Goal: Information Seeking & Learning: Learn about a topic

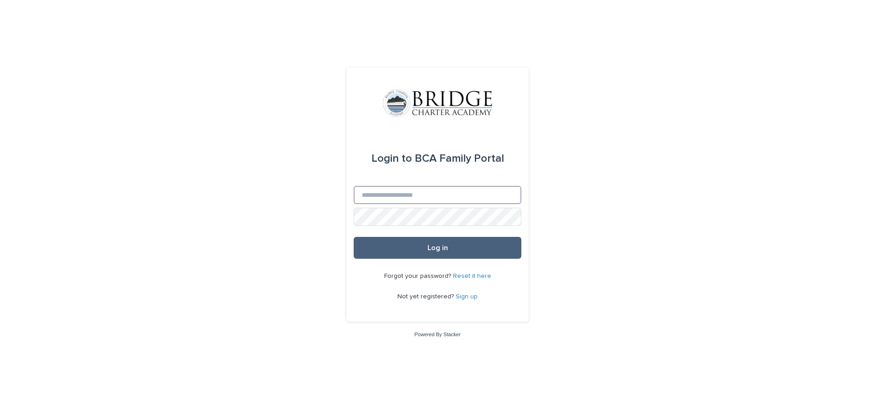
type input "**********"
click at [464, 246] on button "Log in" at bounding box center [438, 248] width 168 height 22
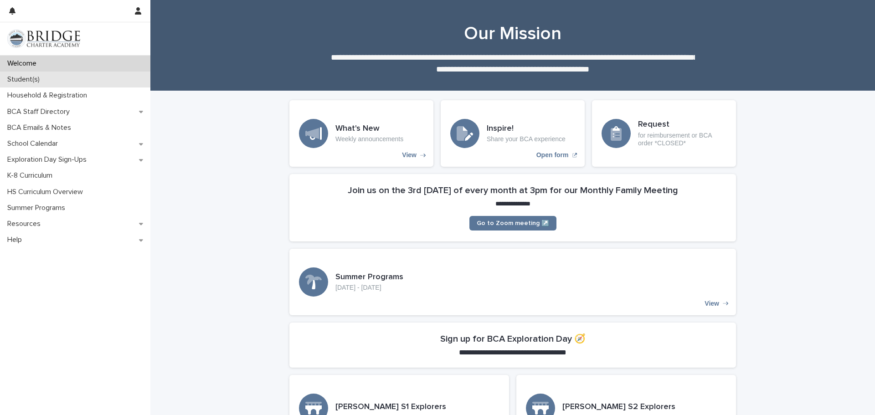
click at [28, 78] on p "Student(s)" at bounding box center [25, 79] width 43 height 9
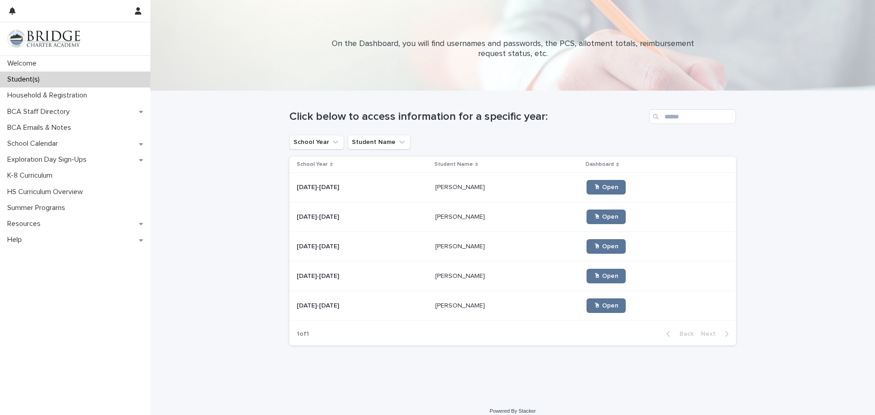
click at [348, 247] on p at bounding box center [362, 247] width 131 height 8
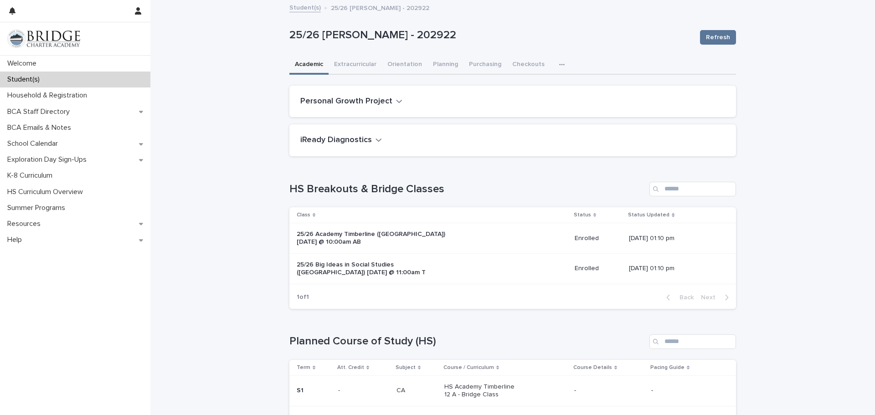
click at [559, 65] on icon "button" at bounding box center [561, 65] width 5 height 6
click at [522, 100] on span "General" at bounding box center [519, 102] width 24 height 6
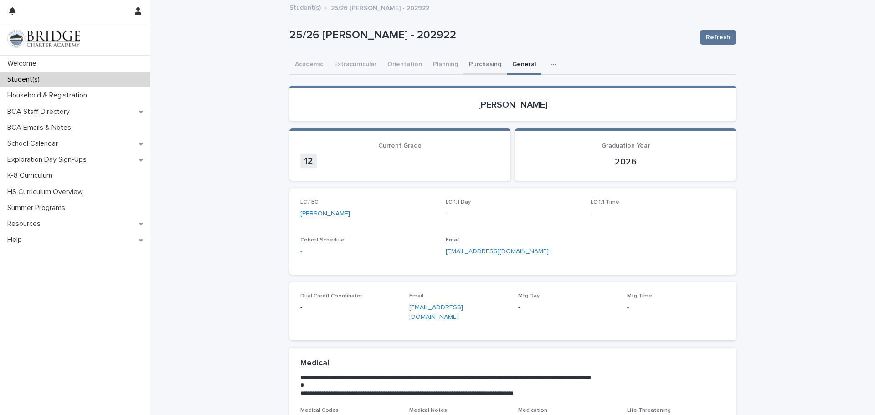
click at [482, 62] on button "Purchasing" at bounding box center [485, 65] width 43 height 19
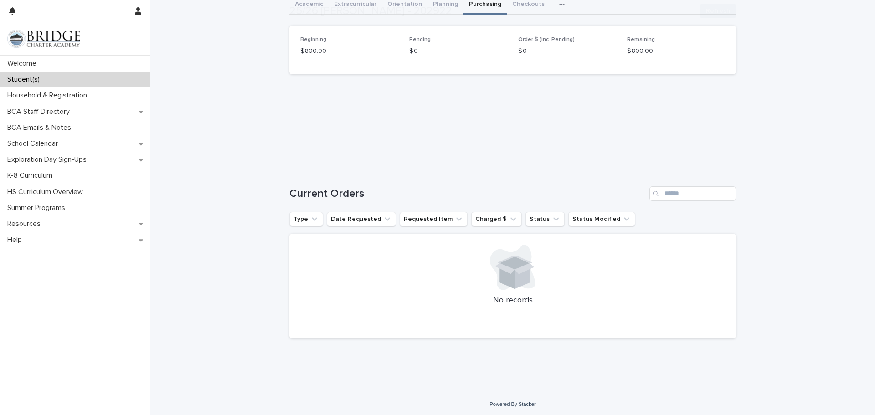
scroll to position [62, 0]
click at [46, 77] on p "Student(s)" at bounding box center [25, 79] width 43 height 9
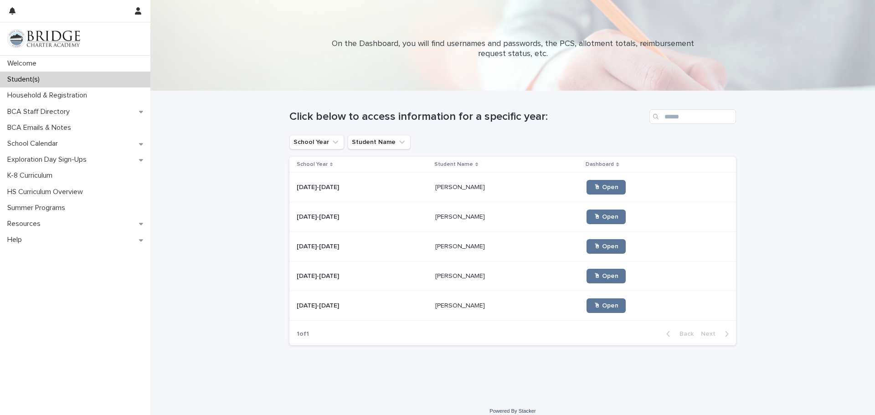
click at [443, 308] on p "Logan Kneuper" at bounding box center [461, 305] width 52 height 10
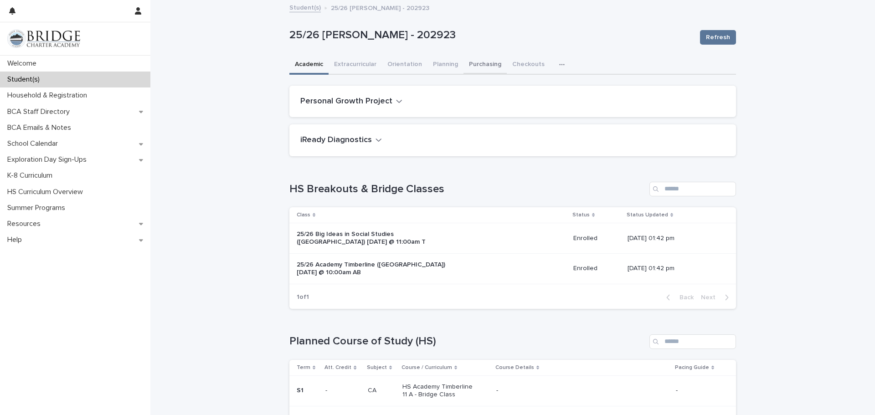
click at [475, 67] on button "Purchasing" at bounding box center [485, 65] width 43 height 19
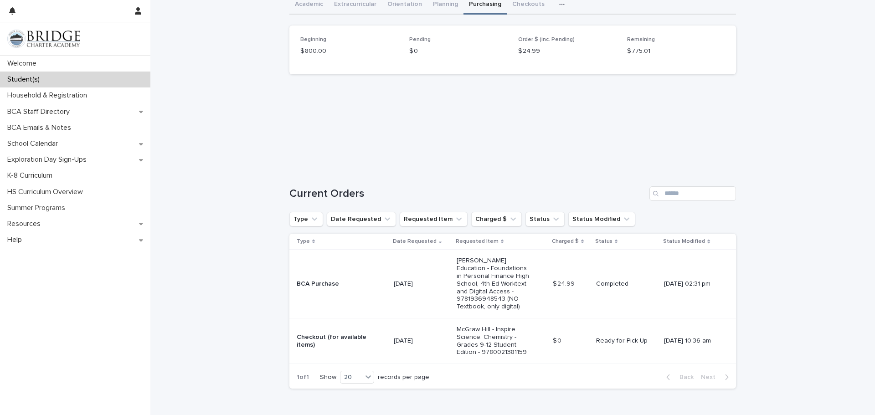
scroll to position [105, 0]
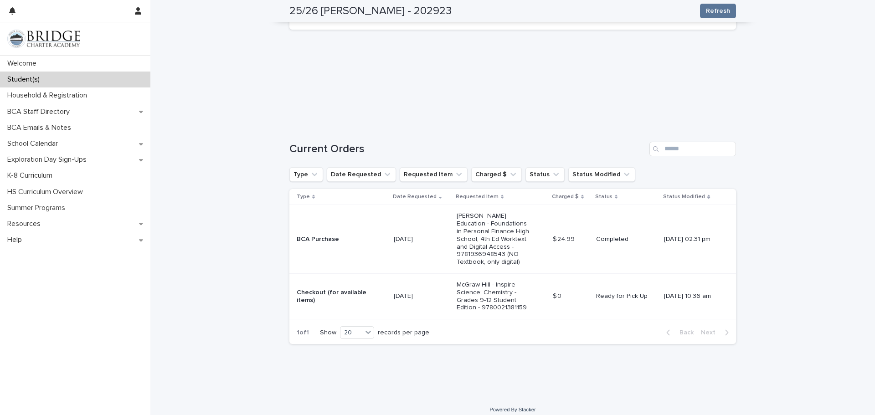
click at [46, 81] on p "Student(s)" at bounding box center [25, 79] width 43 height 9
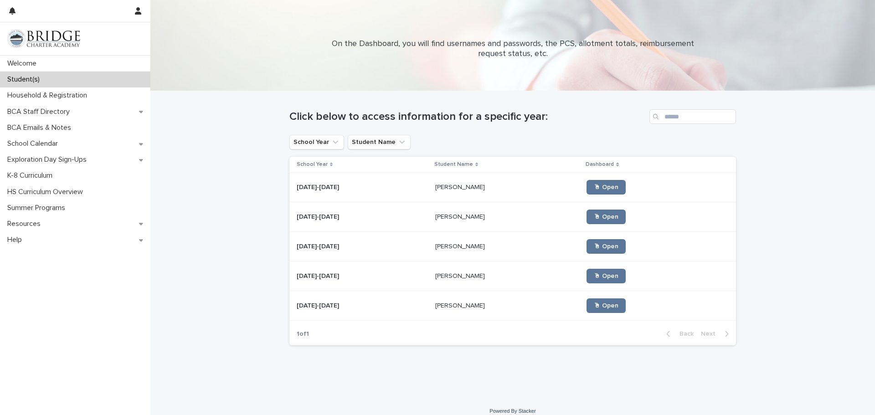
click at [438, 280] on p "Jilliann Kneuper" at bounding box center [461, 276] width 52 height 10
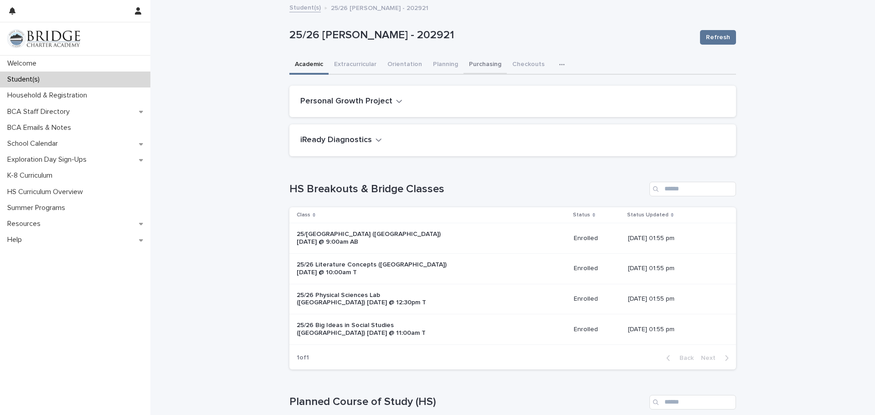
click at [478, 66] on button "Purchasing" at bounding box center [485, 65] width 43 height 19
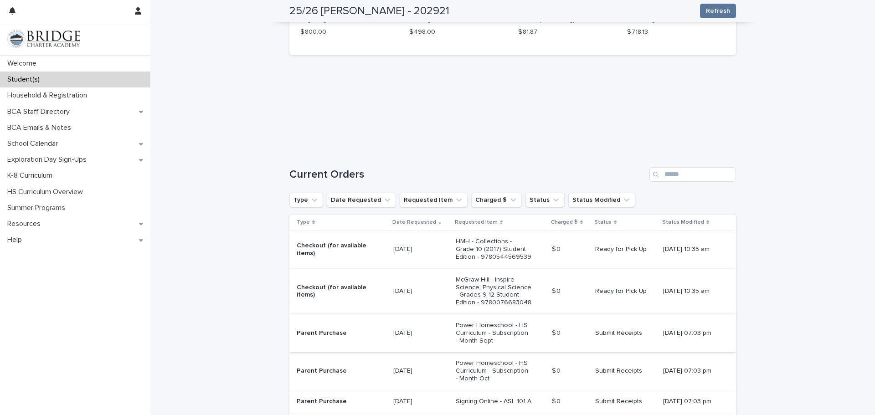
scroll to position [255, 0]
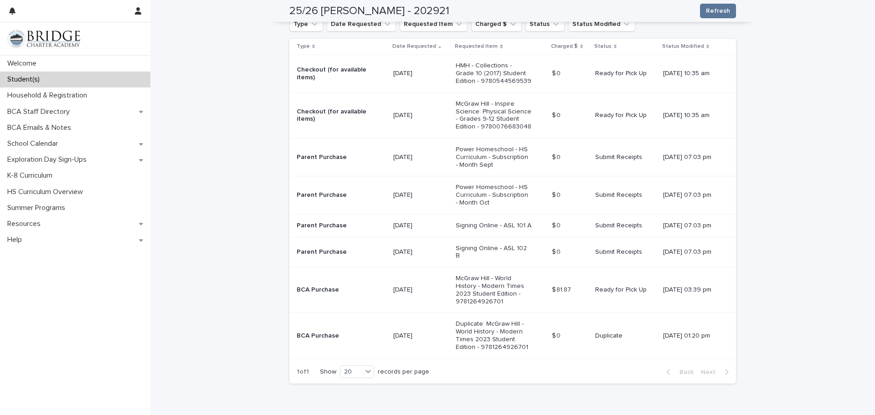
click at [48, 82] on div "Student(s)" at bounding box center [75, 80] width 150 height 16
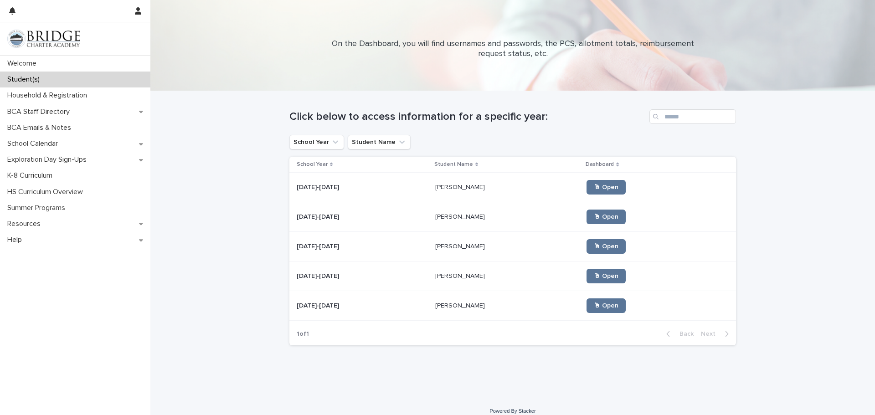
click at [435, 185] on p "Declan Kneuper" at bounding box center [461, 187] width 52 height 10
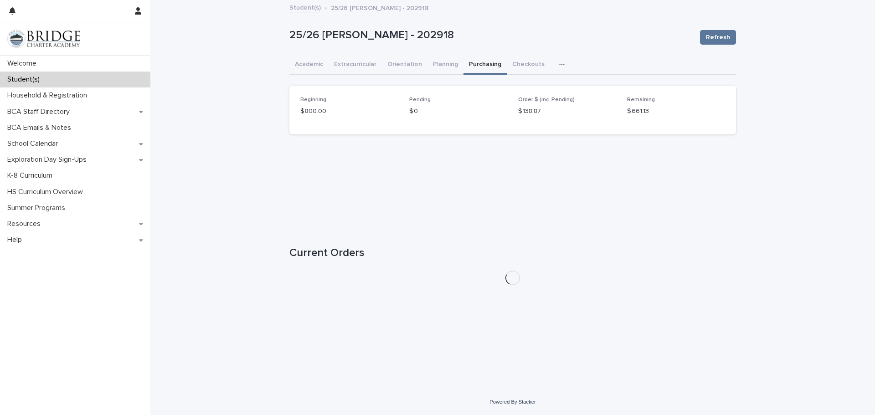
click at [480, 67] on button "Purchasing" at bounding box center [485, 65] width 43 height 19
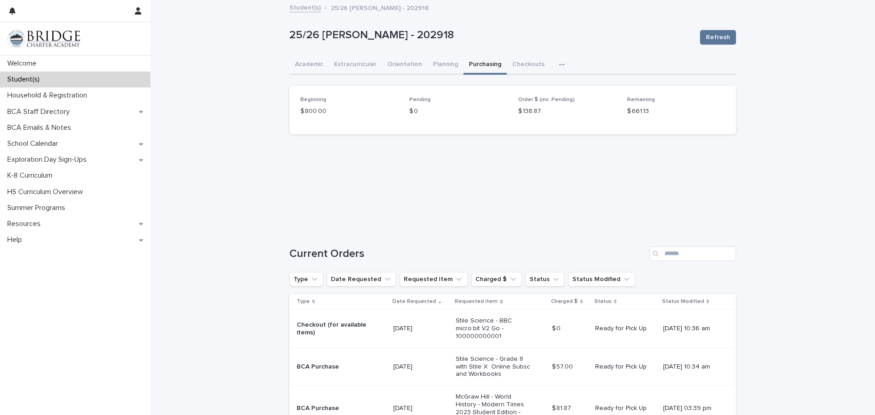
click at [21, 77] on p "Student(s)" at bounding box center [25, 79] width 43 height 9
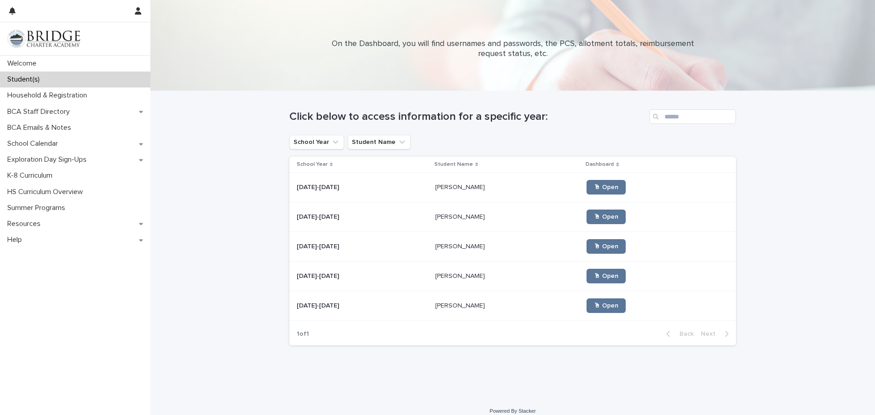
click at [435, 217] on p "Eleanor Kneuper" at bounding box center [461, 217] width 52 height 10
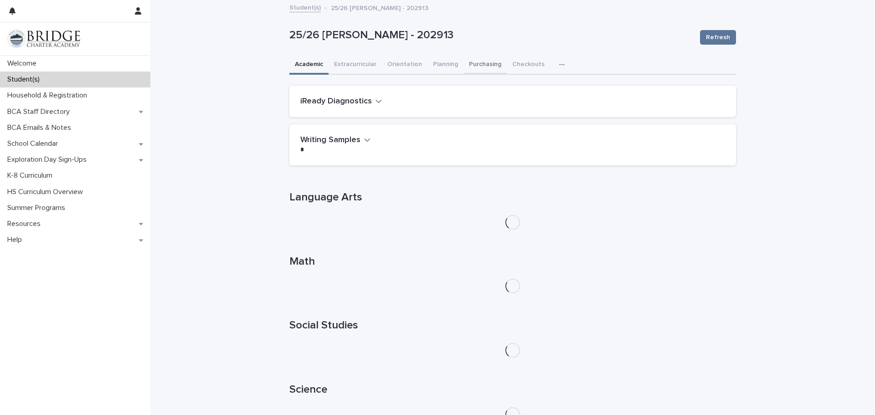
click at [489, 65] on button "Purchasing" at bounding box center [485, 65] width 43 height 19
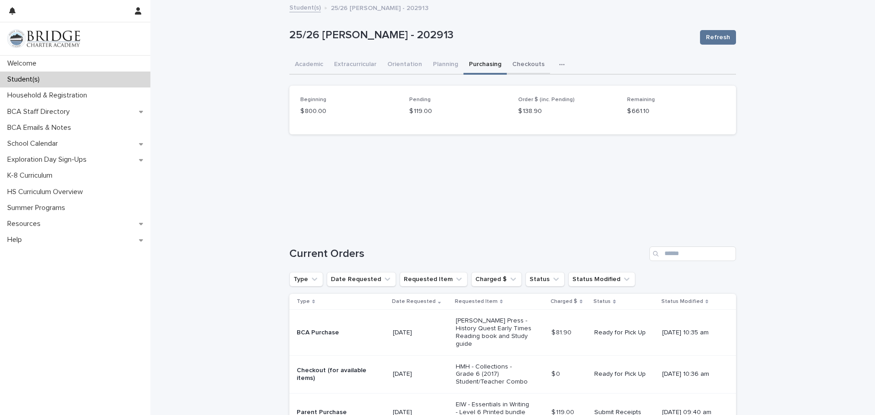
click at [519, 64] on button "Checkouts" at bounding box center [528, 65] width 43 height 19
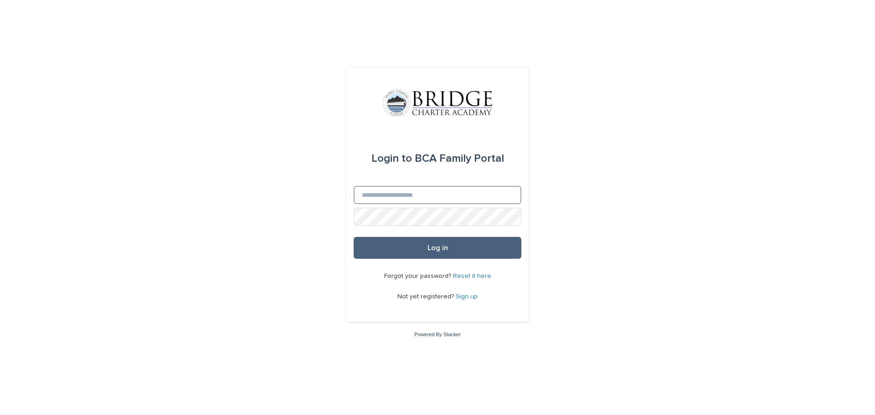
type input "**********"
click at [427, 254] on button "Log in" at bounding box center [438, 248] width 168 height 22
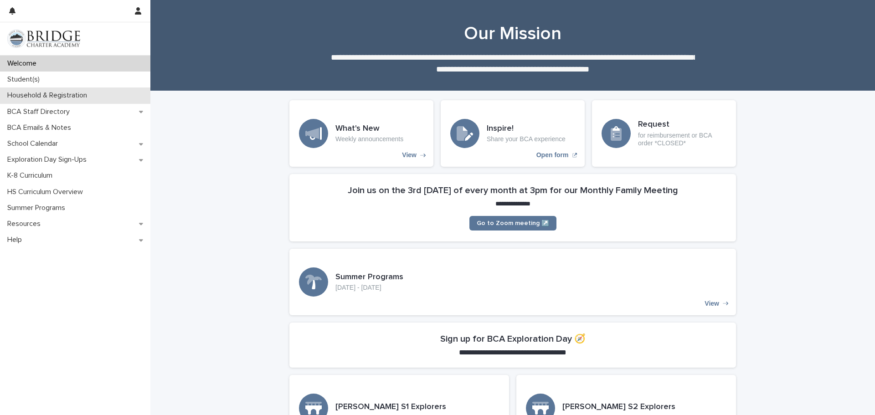
click at [61, 94] on p "Household & Registration" at bounding box center [49, 95] width 91 height 9
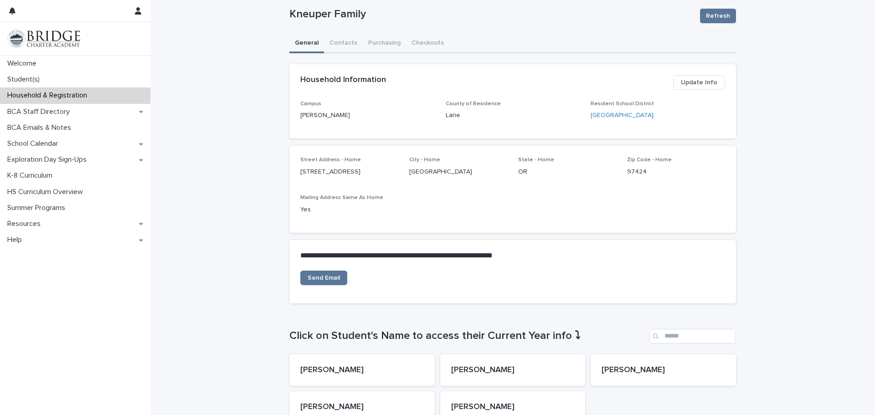
scroll to position [150, 0]
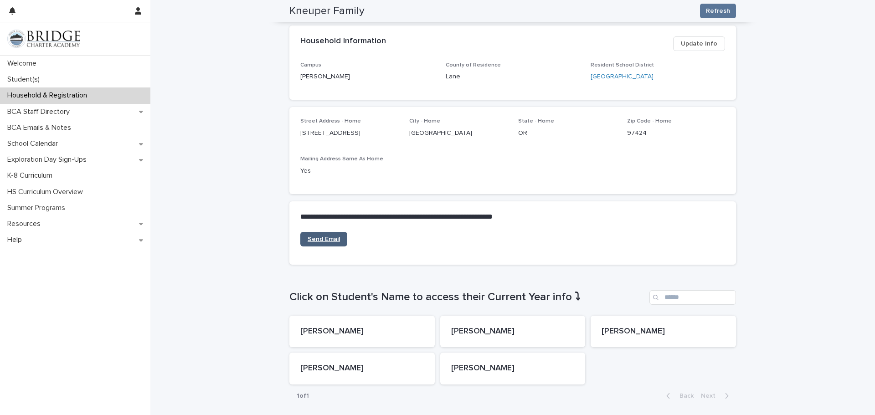
click at [329, 241] on span "Send Email" at bounding box center [324, 239] width 32 height 6
click at [139, 113] on icon at bounding box center [141, 111] width 4 height 6
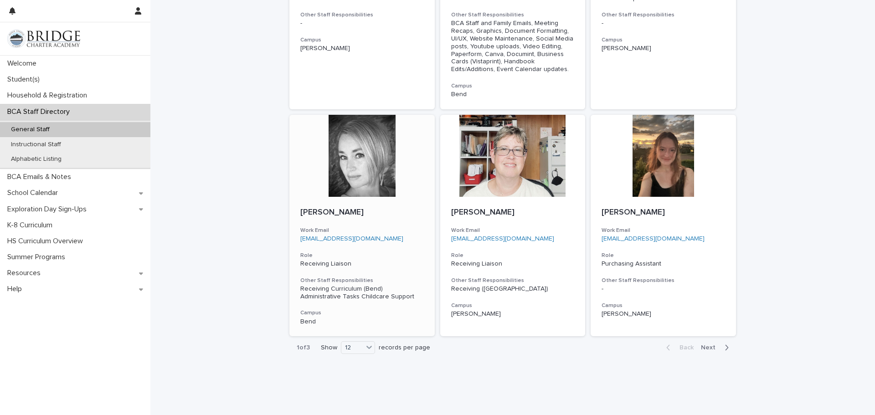
scroll to position [725, 0]
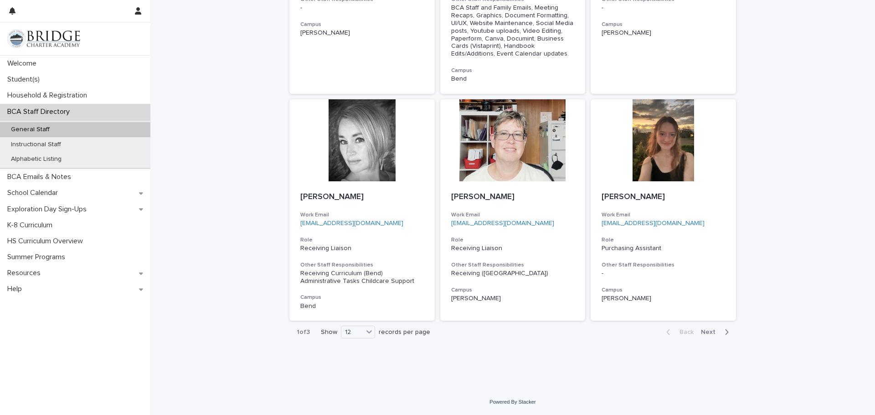
click at [710, 331] on span "Next" at bounding box center [711, 332] width 20 height 6
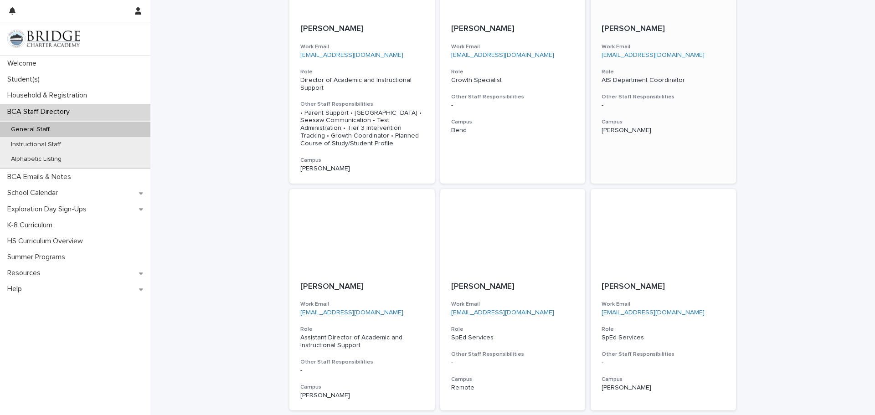
scroll to position [664, 0]
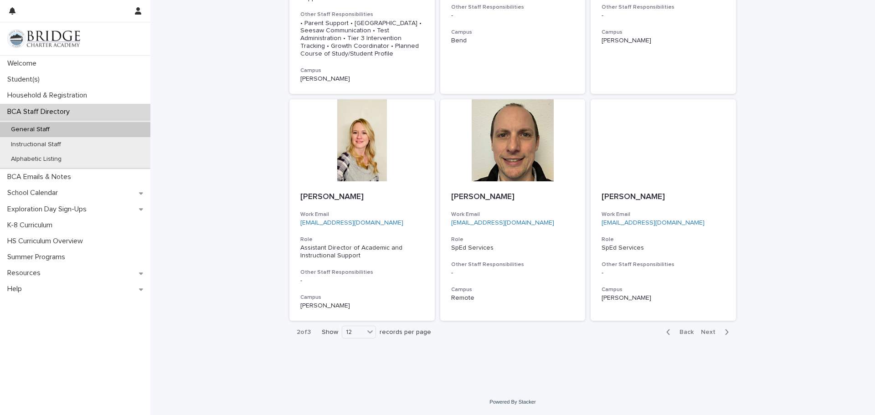
click at [711, 331] on span "Next" at bounding box center [711, 332] width 20 height 6
